Goal: Transaction & Acquisition: Purchase product/service

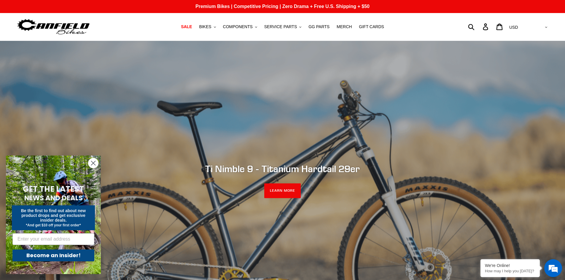
click at [93, 162] on circle "Close dialog" at bounding box center [93, 163] width 10 height 10
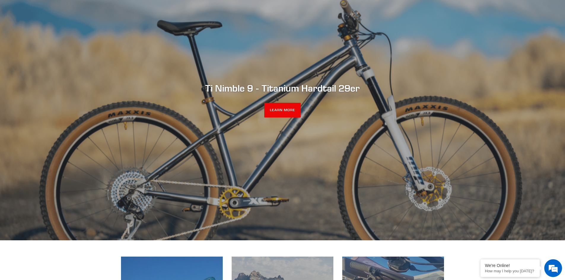
scroll to position [89, 0]
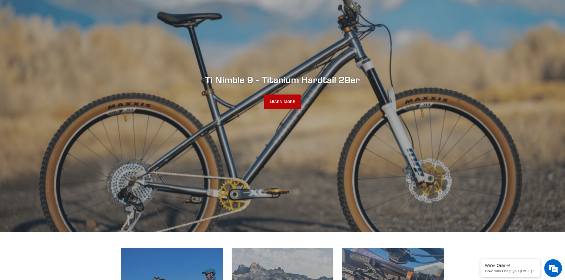
click at [285, 99] on link "LEARN MORE" at bounding box center [282, 102] width 36 height 15
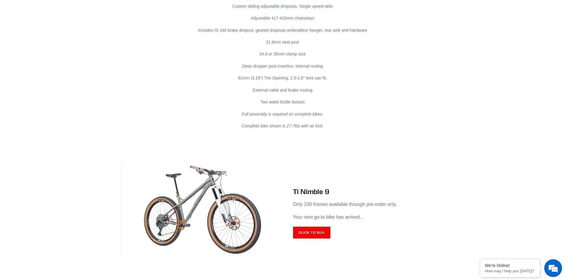
scroll to position [3408, 0]
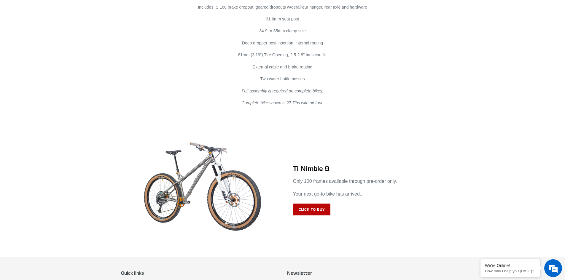
click at [307, 204] on link "Click to Buy" at bounding box center [312, 210] width 38 height 12
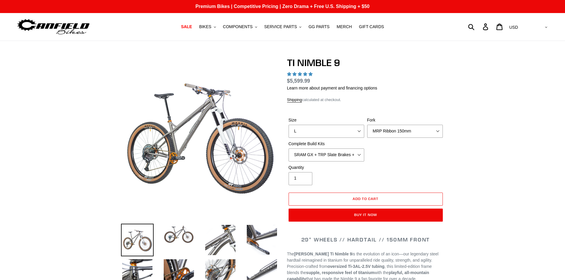
select select "highest-rating"
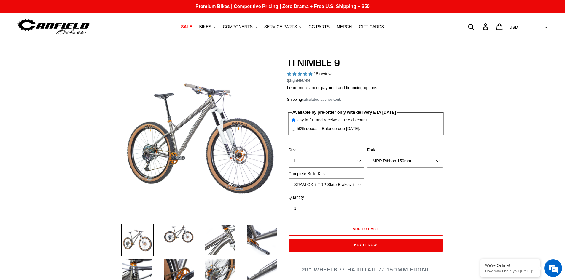
click at [354, 157] on select "S M L XL / XXL (Specify at checkout)" at bounding box center [326, 161] width 76 height 13
select select "XL / XXL (Specify at checkout)"
click at [288, 155] on select "S M L XL / XXL (Specify at checkout)" at bounding box center [326, 161] width 76 height 13
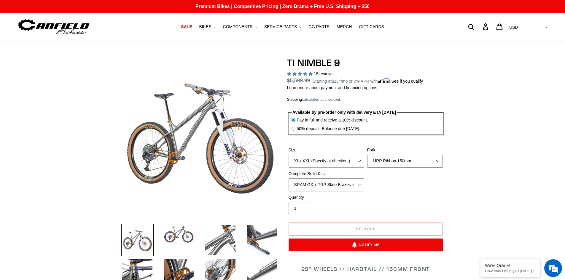
click at [427, 159] on select "MRP Ribbon 150mm RockShox Lyrik 150mm Fox Factory 36 150mm Cane Creek Helm 150m…" at bounding box center [405, 161] width 76 height 13
click at [354, 185] on select "SRAM GX + TRP Slate Brakes + Rotors + e13 LG-1 Wheels SHIMANO XT + SHIMANO brak…" at bounding box center [326, 184] width 76 height 13
select select "Complete Build Kit - None (Contact us for Custom Builds)"
click at [288, 178] on select "SRAM GX + TRP Slate Brakes + Rotors + e13 LG-1 Wheels SHIMANO XT + SHIMANO brak…" at bounding box center [326, 184] width 76 height 13
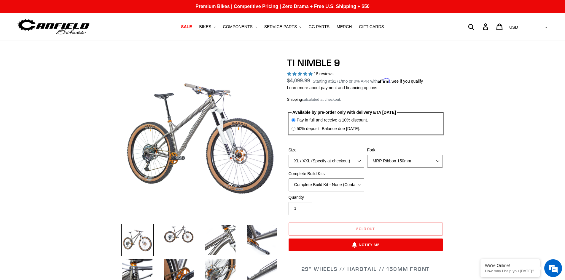
click at [430, 162] on select "MRP Ribbon 150mm RockShox Lyrik 150mm Fox Factory 36 150mm Cane Creek Helm 150m…" at bounding box center [405, 161] width 76 height 13
select select "Cane Creek Helm 150mm"
click at [367, 155] on select "MRP Ribbon 150mm RockShox Lyrik 150mm Fox Factory 36 150mm Cane Creek Helm 150m…" at bounding box center [405, 161] width 76 height 13
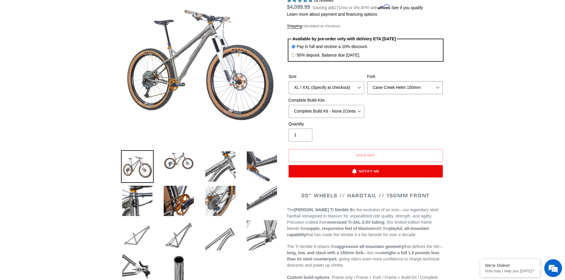
scroll to position [89, 0]
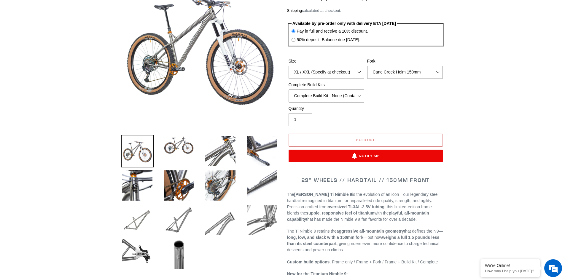
click at [366, 140] on span "Sold out" at bounding box center [365, 140] width 19 height 4
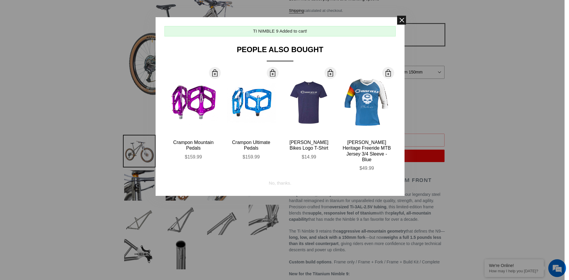
click at [404, 19] on span at bounding box center [401, 20] width 9 height 9
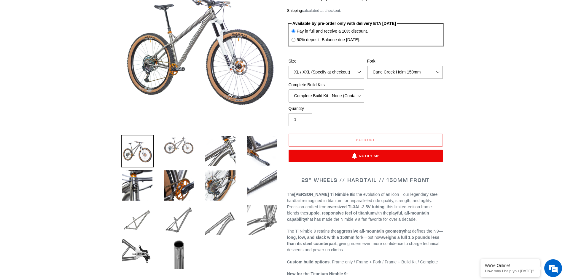
click at [176, 153] on img at bounding box center [178, 145] width 33 height 21
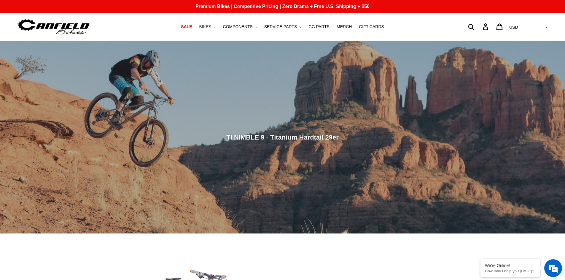
click at [211, 27] on span "BIKES" at bounding box center [205, 26] width 12 height 5
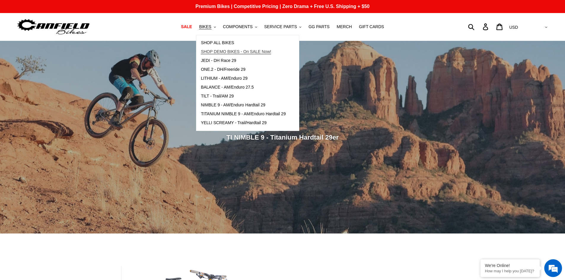
click at [226, 51] on span "SHOP DEMO BIKES - On SALE Now!" at bounding box center [236, 51] width 70 height 5
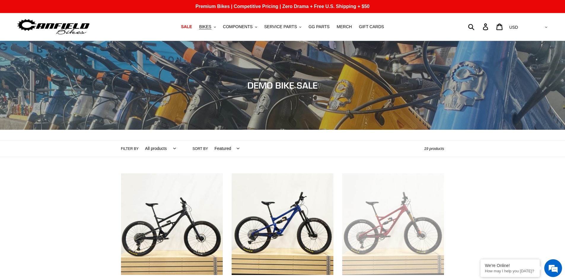
click at [128, 148] on label "Filter by" at bounding box center [130, 148] width 18 height 5
click at [140, 148] on select "All products balance BFCM23 DEMO BIKE Jedi [GEOGRAPHIC_DATA] Nimble 9 ONE.2 Til…" at bounding box center [159, 148] width 39 height 16
click at [161, 147] on select "All products balance BFCM23 DEMO BIKE Jedi Lithium Nimble 9 ONE.2 Tilt Yelli Sc…" at bounding box center [159, 148] width 39 height 16
click at [108, 150] on div "Filter by All products balance BFCM23 DEMO BIKE Jedi Lithium Nimble 9 ONE.2 Til…" at bounding box center [283, 148] width 356 height 16
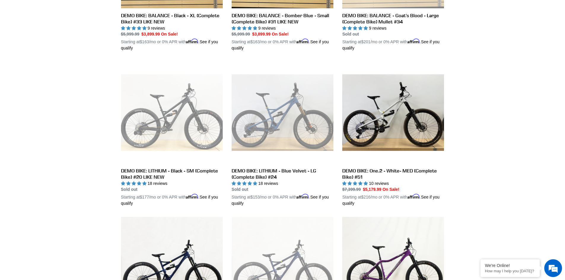
scroll to position [119, 0]
